Goal: Find specific page/section: Find specific page/section

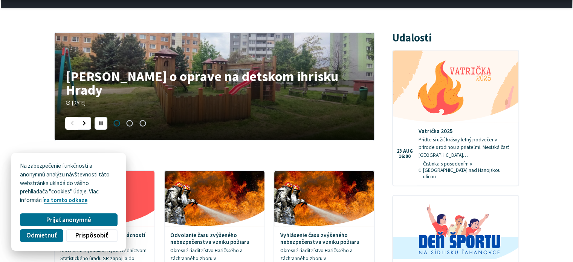
scroll to position [264, 0]
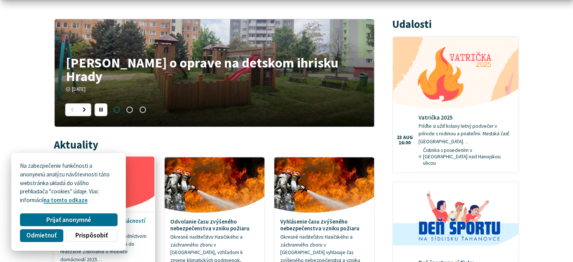
drag, startPoint x: 86, startPoint y: 218, endPoint x: 82, endPoint y: 211, distance: 8.3
click at [86, 217] on span "Prijať anonymné" at bounding box center [68, 220] width 45 height 8
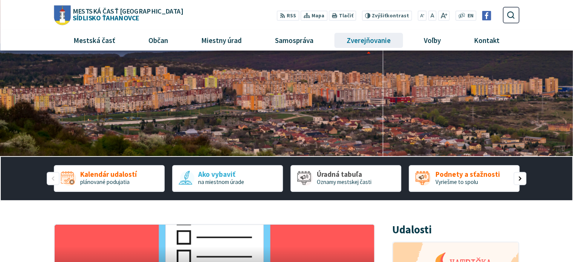
scroll to position [0, 0]
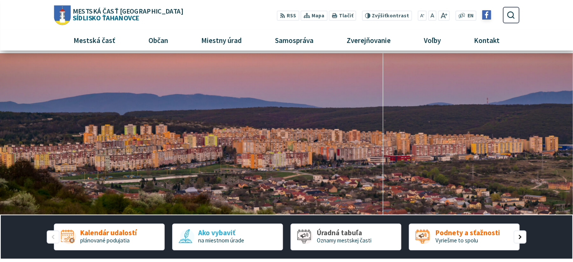
click at [484, 17] on img at bounding box center [486, 15] width 9 height 9
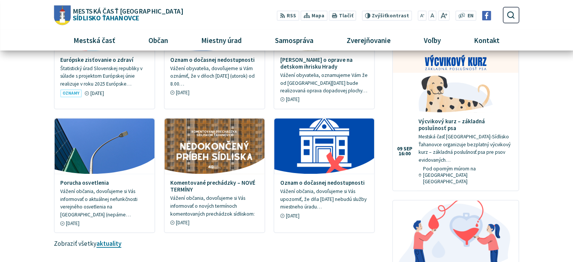
scroll to position [640, 0]
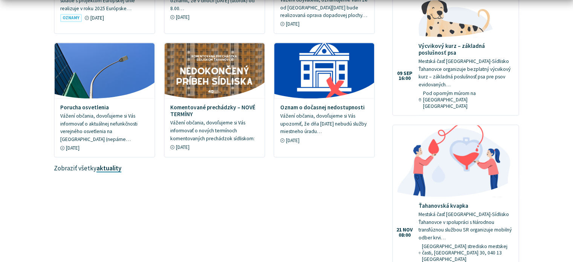
click at [104, 164] on link "aktuality" at bounding box center [108, 168] width 25 height 8
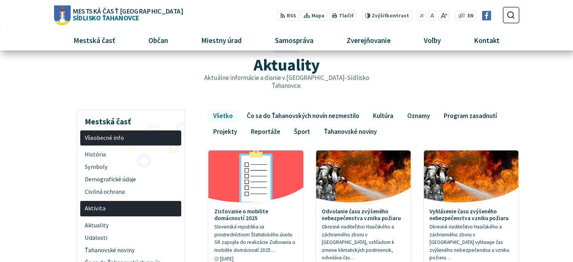
scroll to position [38, 0]
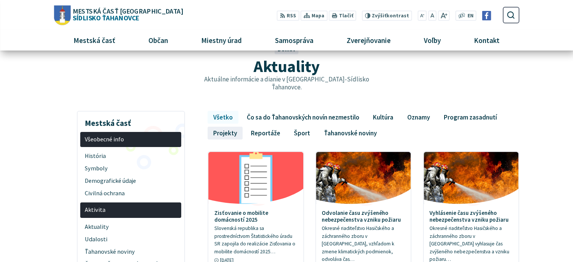
click at [228, 128] on link "Projekty" at bounding box center [225, 133] width 35 height 13
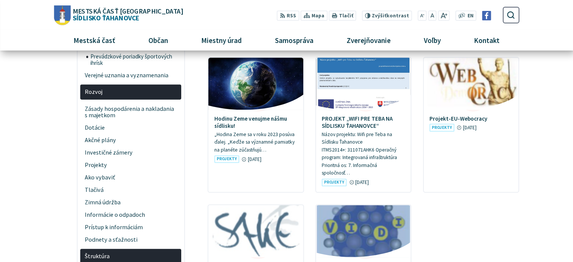
scroll to position [264, 0]
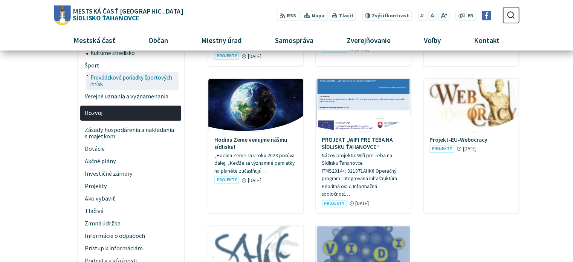
click at [128, 72] on span "Prevádzkové poriadky športových ihrísk" at bounding box center [133, 81] width 87 height 18
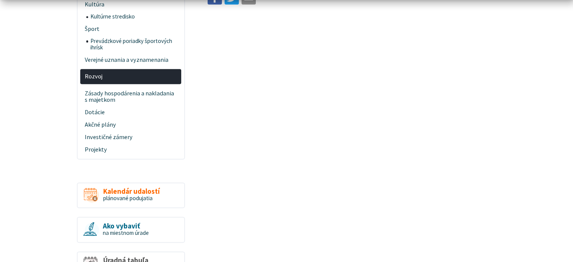
scroll to position [301, 0]
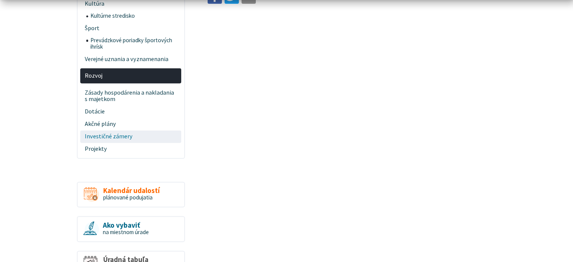
click at [122, 139] on span "Investičné zámery" at bounding box center [131, 136] width 92 height 12
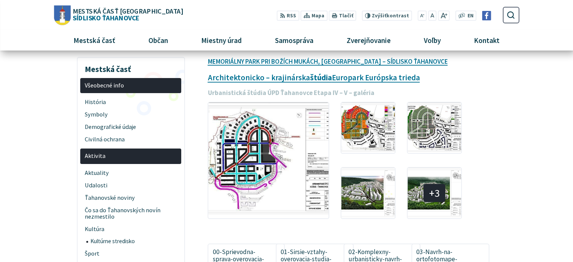
scroll to position [75, 0]
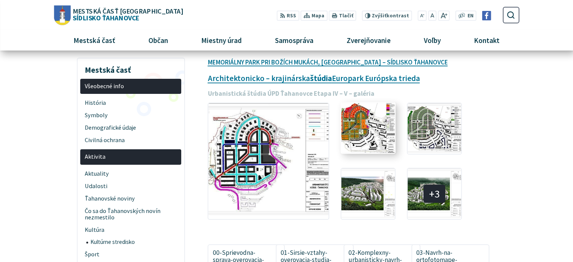
click at [374, 138] on img at bounding box center [368, 128] width 59 height 56
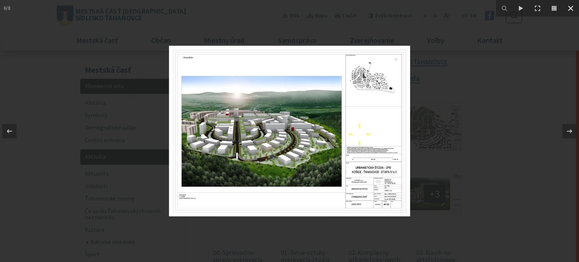
click at [570, 7] on icon at bounding box center [570, 8] width 9 height 9
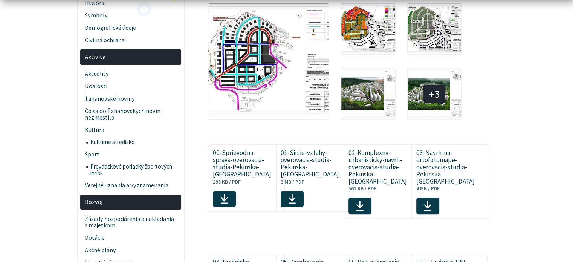
scroll to position [188, 0]
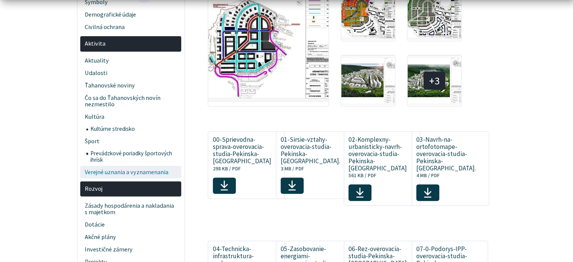
click at [108, 170] on span "Verejné uznania a vyznamenania" at bounding box center [131, 172] width 92 height 12
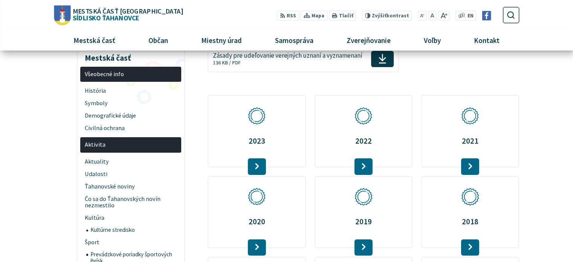
scroll to position [75, 0]
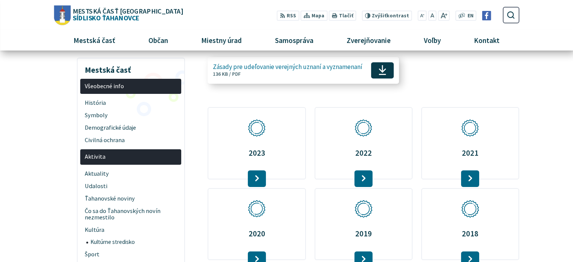
click at [382, 70] on use at bounding box center [383, 70] width 8 height 10
